Goal: Task Accomplishment & Management: Use online tool/utility

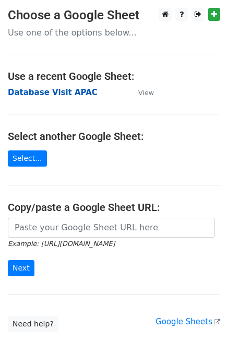
click at [39, 93] on strong "Database Visit APAC" at bounding box center [53, 92] width 90 height 9
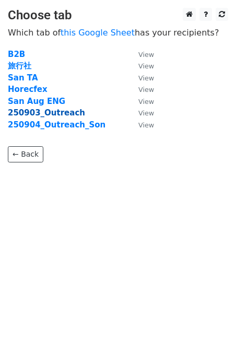
click at [43, 114] on strong "250903_Outreach" at bounding box center [46, 112] width 77 height 9
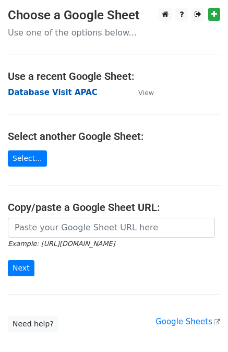
click at [30, 94] on strong "Database Visit APAC" at bounding box center [53, 92] width 90 height 9
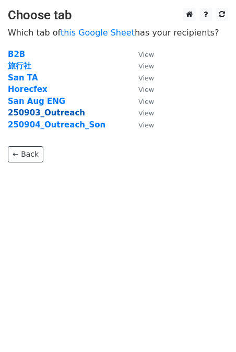
click at [26, 115] on strong "250903_Outreach" at bounding box center [46, 112] width 77 height 9
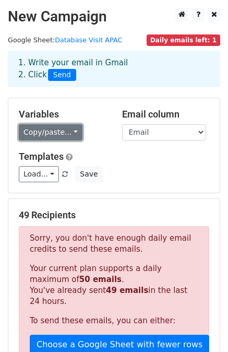
click at [64, 136] on link "Copy/paste..." at bounding box center [51, 132] width 64 height 16
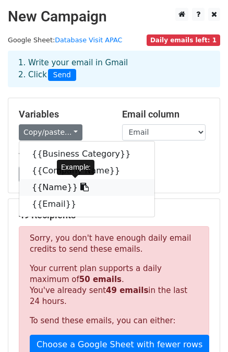
click at [80, 189] on icon at bounding box center [84, 187] width 8 height 8
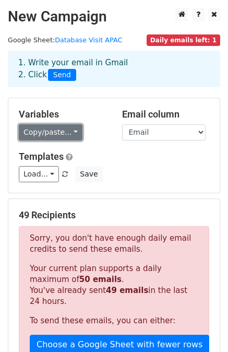
click at [63, 127] on link "Copy/paste..." at bounding box center [51, 132] width 64 height 16
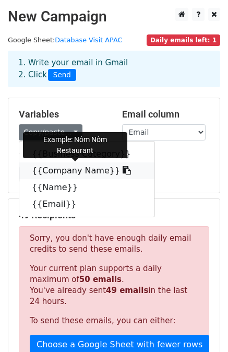
click at [123, 169] on icon at bounding box center [127, 170] width 8 height 8
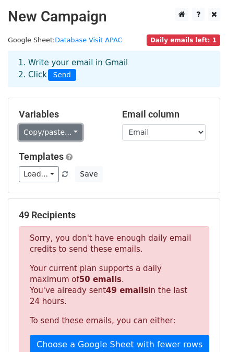
click at [63, 136] on link "Copy/paste..." at bounding box center [51, 132] width 64 height 16
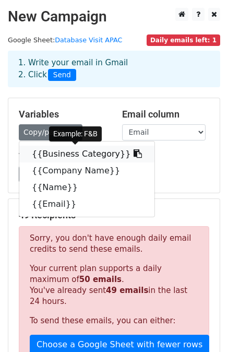
click at [134, 154] on icon at bounding box center [138, 153] width 8 height 8
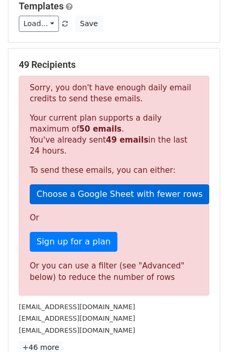
scroll to position [150, 0]
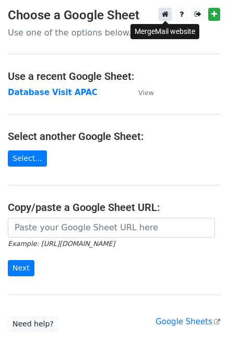
click at [166, 13] on icon at bounding box center [165, 13] width 7 height 7
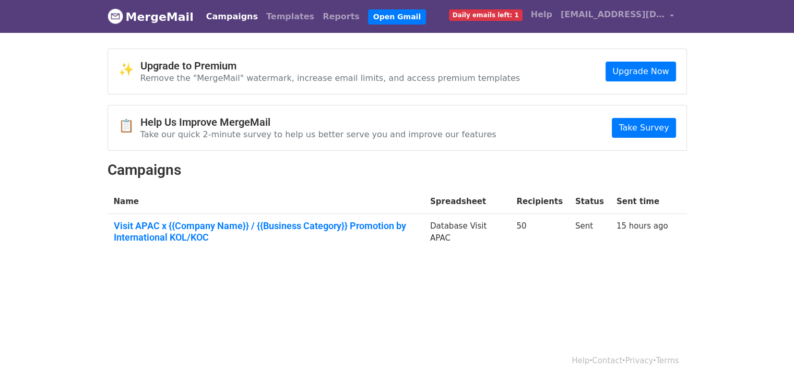
scroll to position [1, 0]
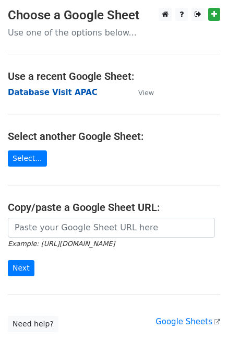
click at [19, 91] on strong "Database Visit APAC" at bounding box center [53, 92] width 90 height 9
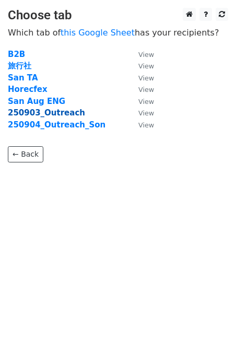
click at [29, 115] on strong "250903_Outreach" at bounding box center [46, 112] width 77 height 9
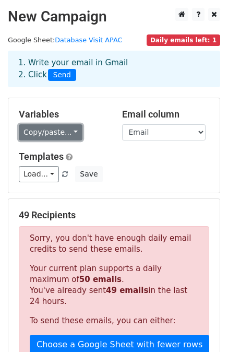
click at [62, 131] on link "Copy/paste..." at bounding box center [51, 132] width 64 height 16
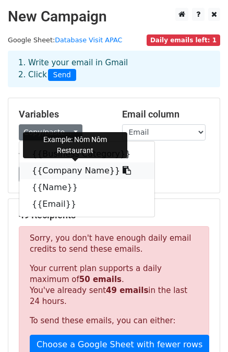
click at [49, 170] on link "{{Company Name}}" at bounding box center [86, 170] width 135 height 17
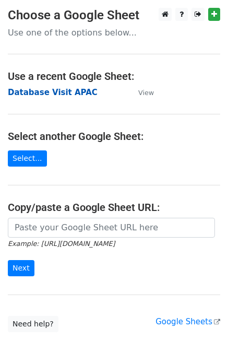
click at [46, 92] on strong "Database Visit APAC" at bounding box center [53, 92] width 90 height 9
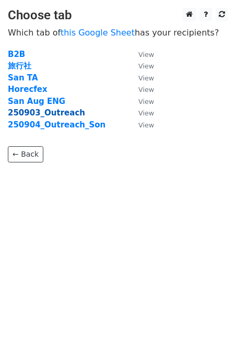
click at [36, 115] on strong "250903_Outreach" at bounding box center [46, 112] width 77 height 9
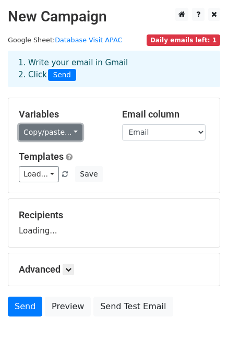
click at [63, 132] on link "Copy/paste..." at bounding box center [51, 132] width 64 height 16
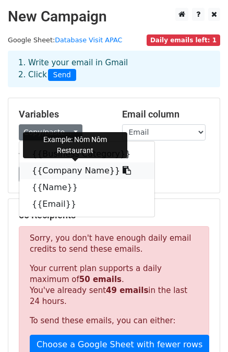
click at [68, 171] on link "{{Company Name}}" at bounding box center [86, 170] width 135 height 17
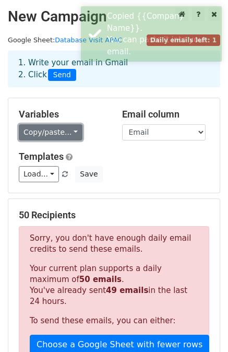
click at [61, 131] on link "Copy/paste..." at bounding box center [51, 132] width 64 height 16
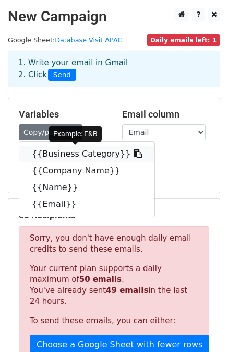
click at [58, 153] on link "{{Business Category}}" at bounding box center [86, 154] width 135 height 17
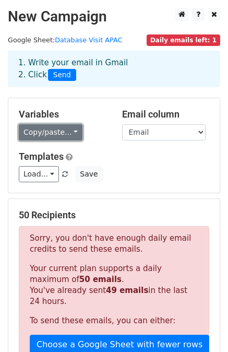
click at [54, 136] on link "Copy/paste..." at bounding box center [51, 132] width 64 height 16
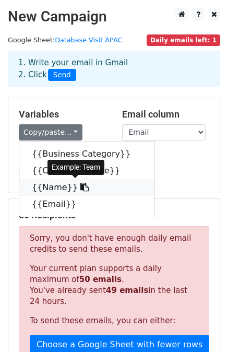
click at [62, 189] on link "{{Name}}" at bounding box center [86, 187] width 135 height 17
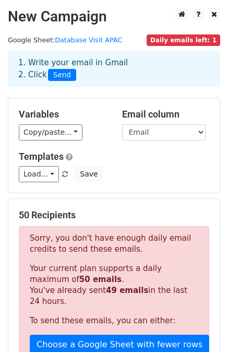
scroll to position [319, 0]
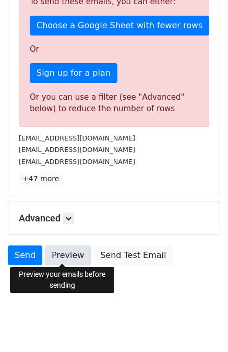
click at [66, 253] on link "Preview" at bounding box center [68, 255] width 46 height 20
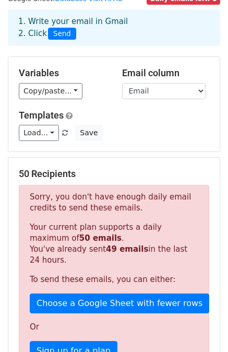
scroll to position [0, 0]
